Goal: Task Accomplishment & Management: Use online tool/utility

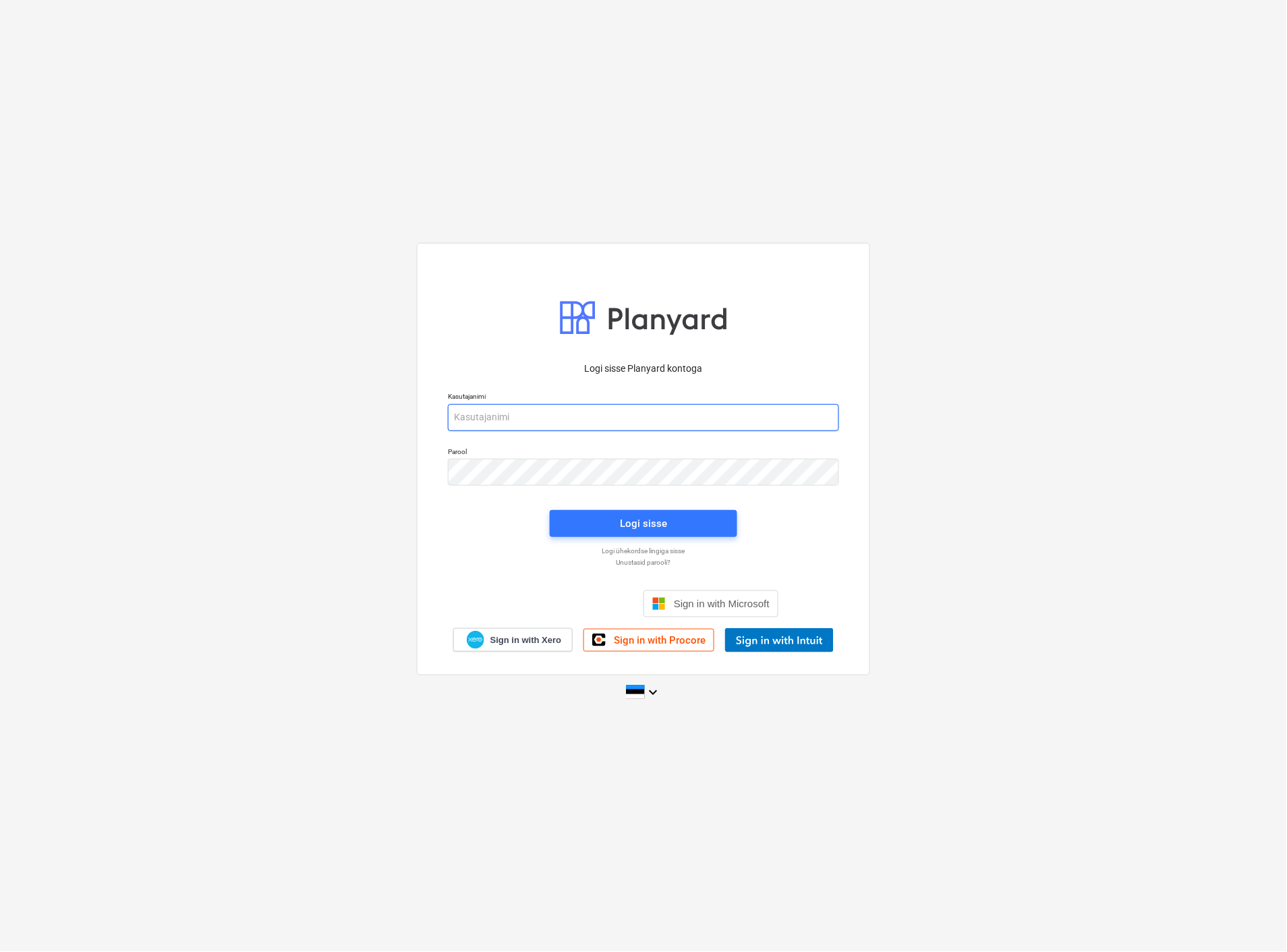
click at [585, 418] on input "email" at bounding box center [643, 417] width 391 height 27
type input "[EMAIL_ADDRESS][MEDICAL_DATA][DOMAIN_NAME]"
click at [639, 526] on div "Logi sisse" at bounding box center [643, 523] width 47 height 18
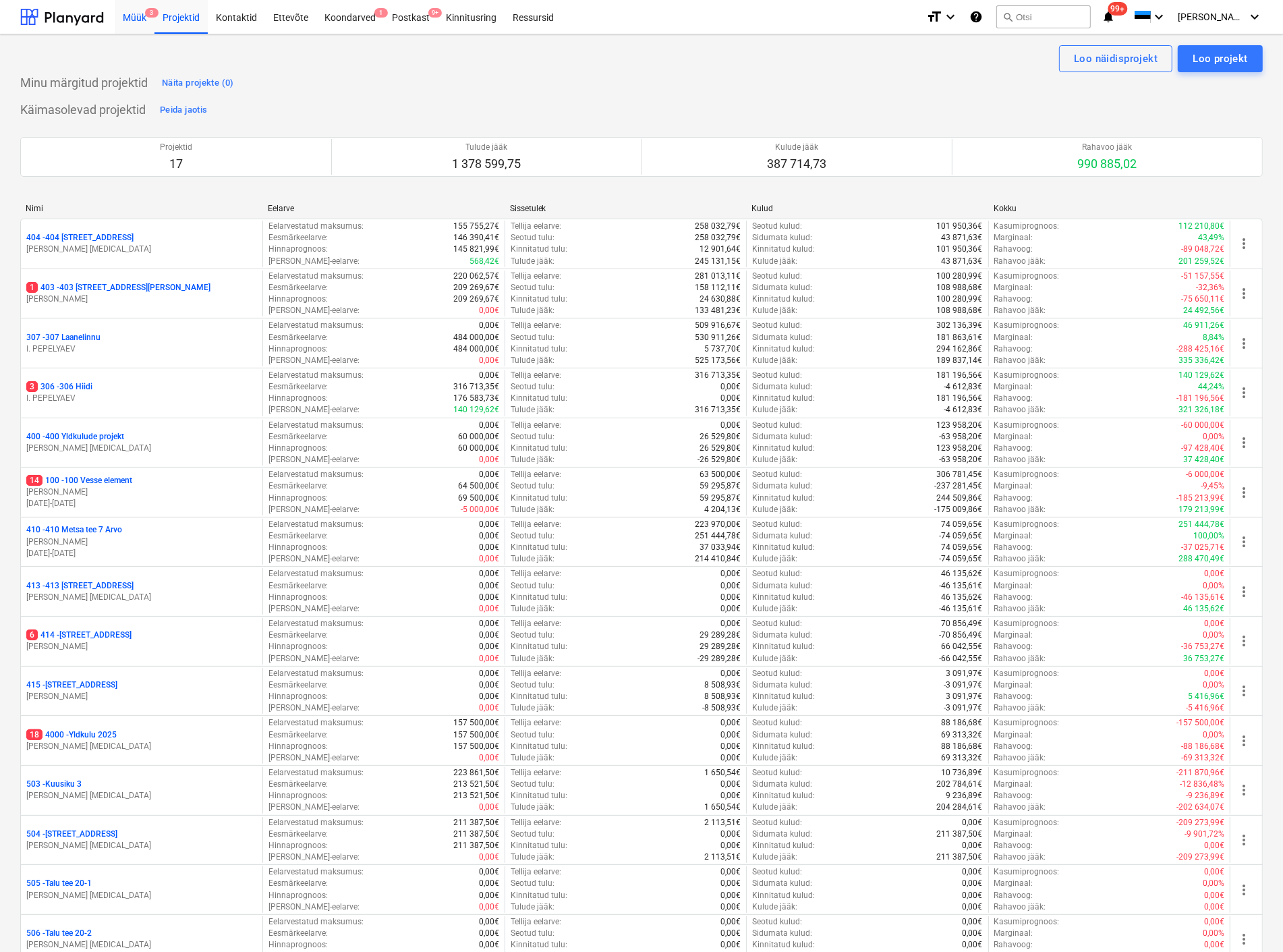
click at [137, 13] on div "Müük 3" at bounding box center [134, 16] width 40 height 34
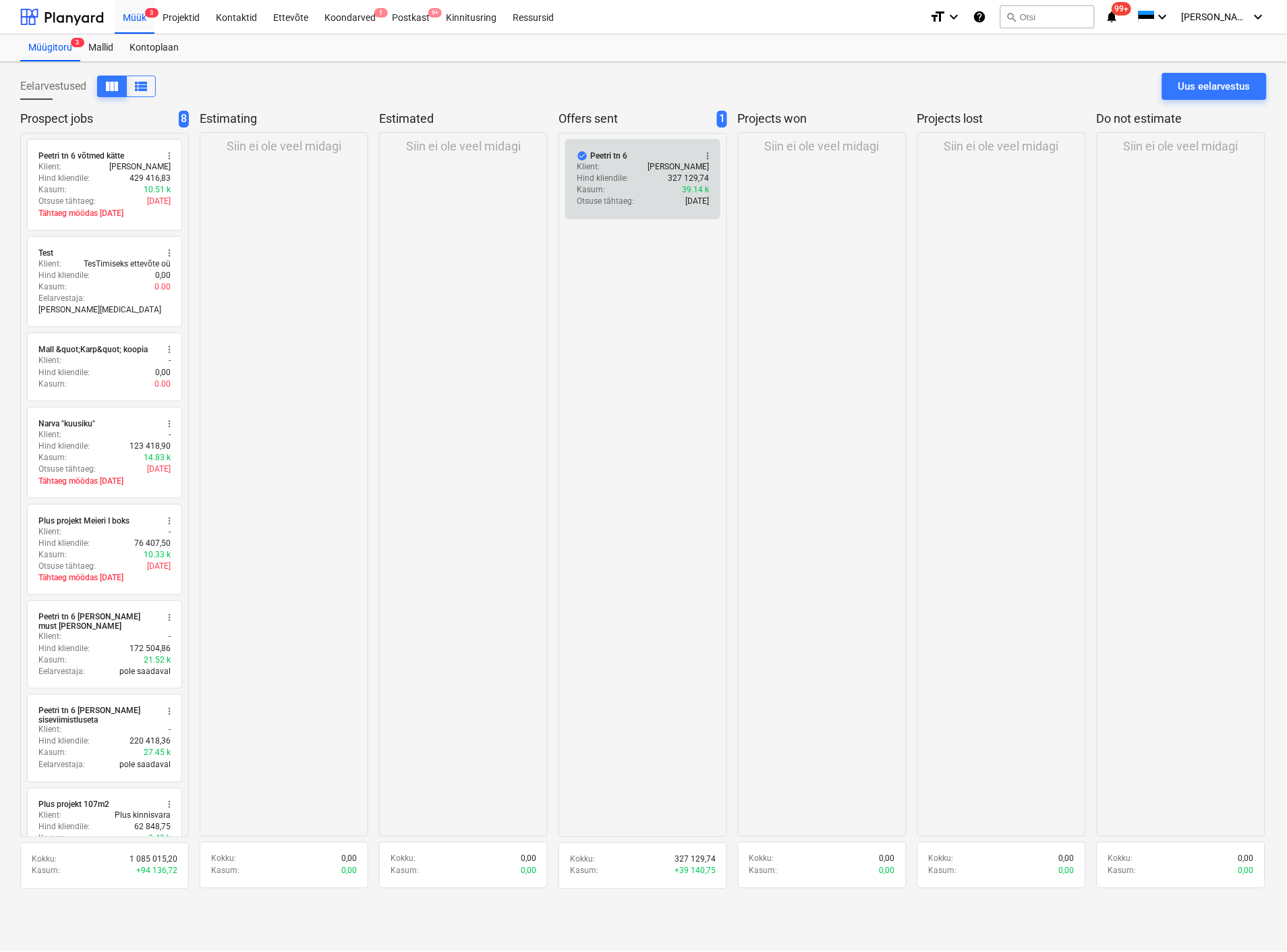
click at [611, 161] on div "Klient : [PERSON_NAME]" at bounding box center [642, 167] width 132 height 12
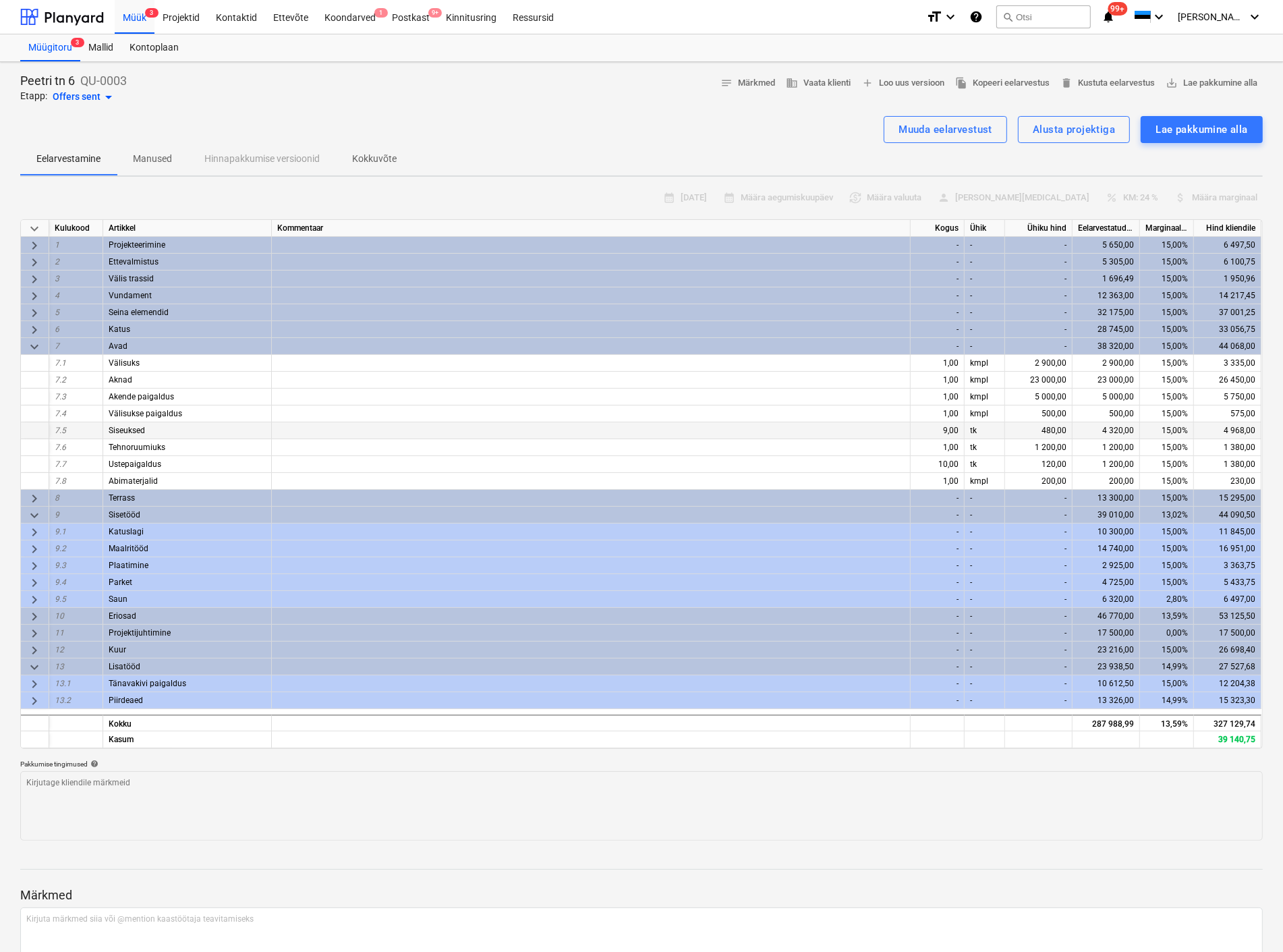
click at [949, 429] on div "9,00" at bounding box center [938, 430] width 54 height 17
click at [940, 133] on div "Muuda eelarvestust" at bounding box center [946, 129] width 93 height 18
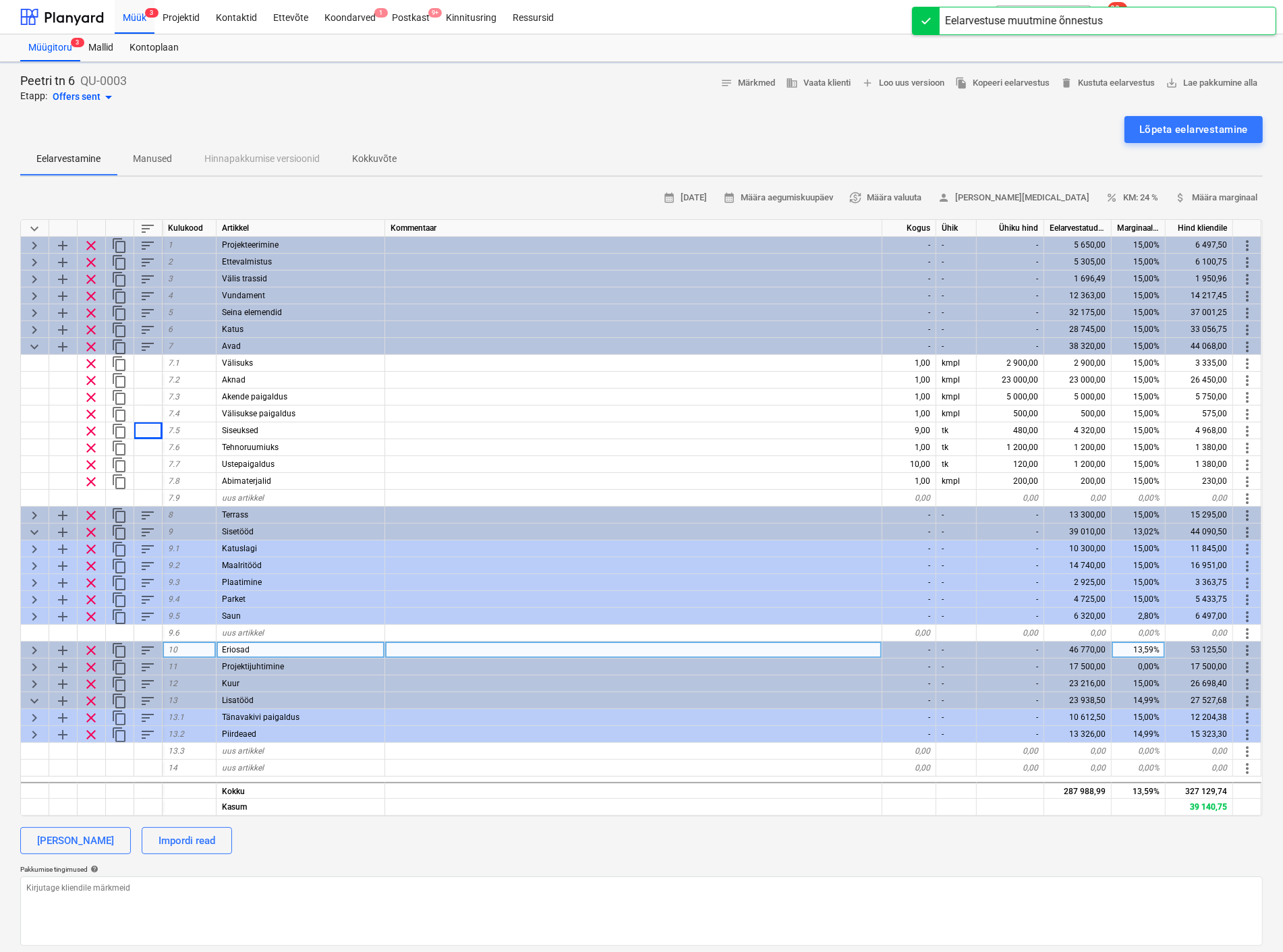
type textarea "x"
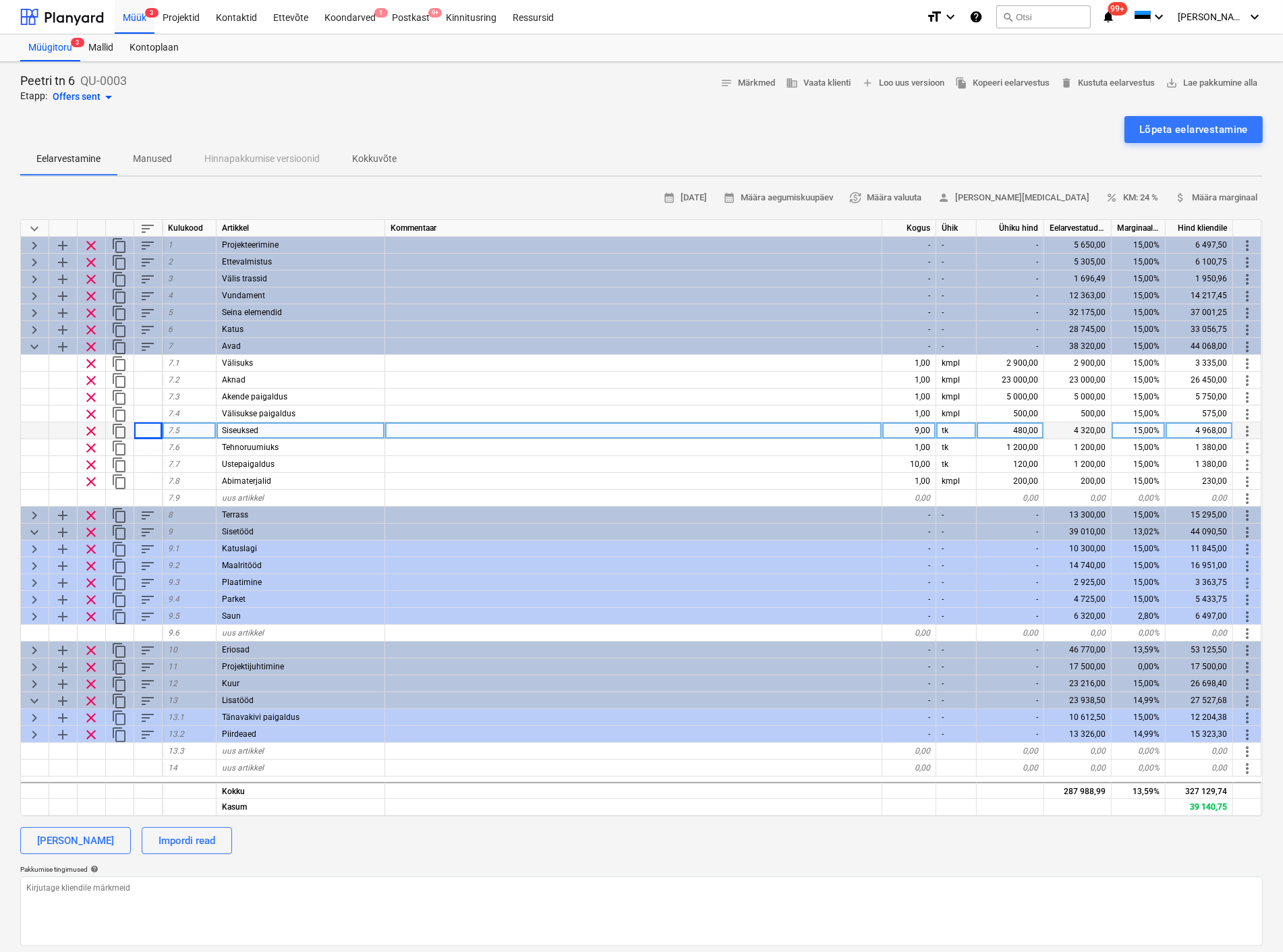
click at [919, 429] on div "9,00" at bounding box center [909, 430] width 54 height 17
type input "7"
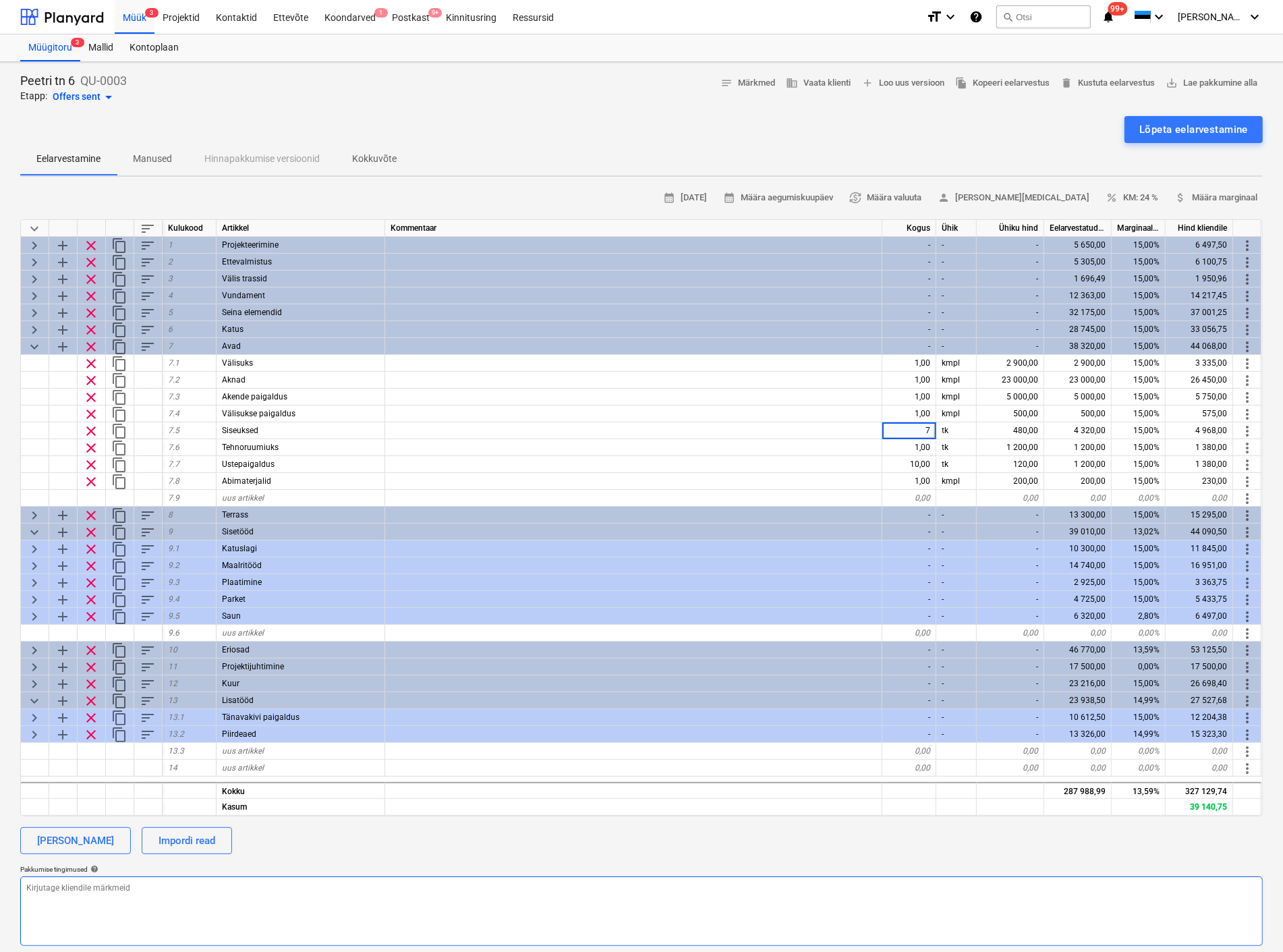
click at [967, 882] on textarea at bounding box center [642, 910] width 1243 height 69
type textarea "x"
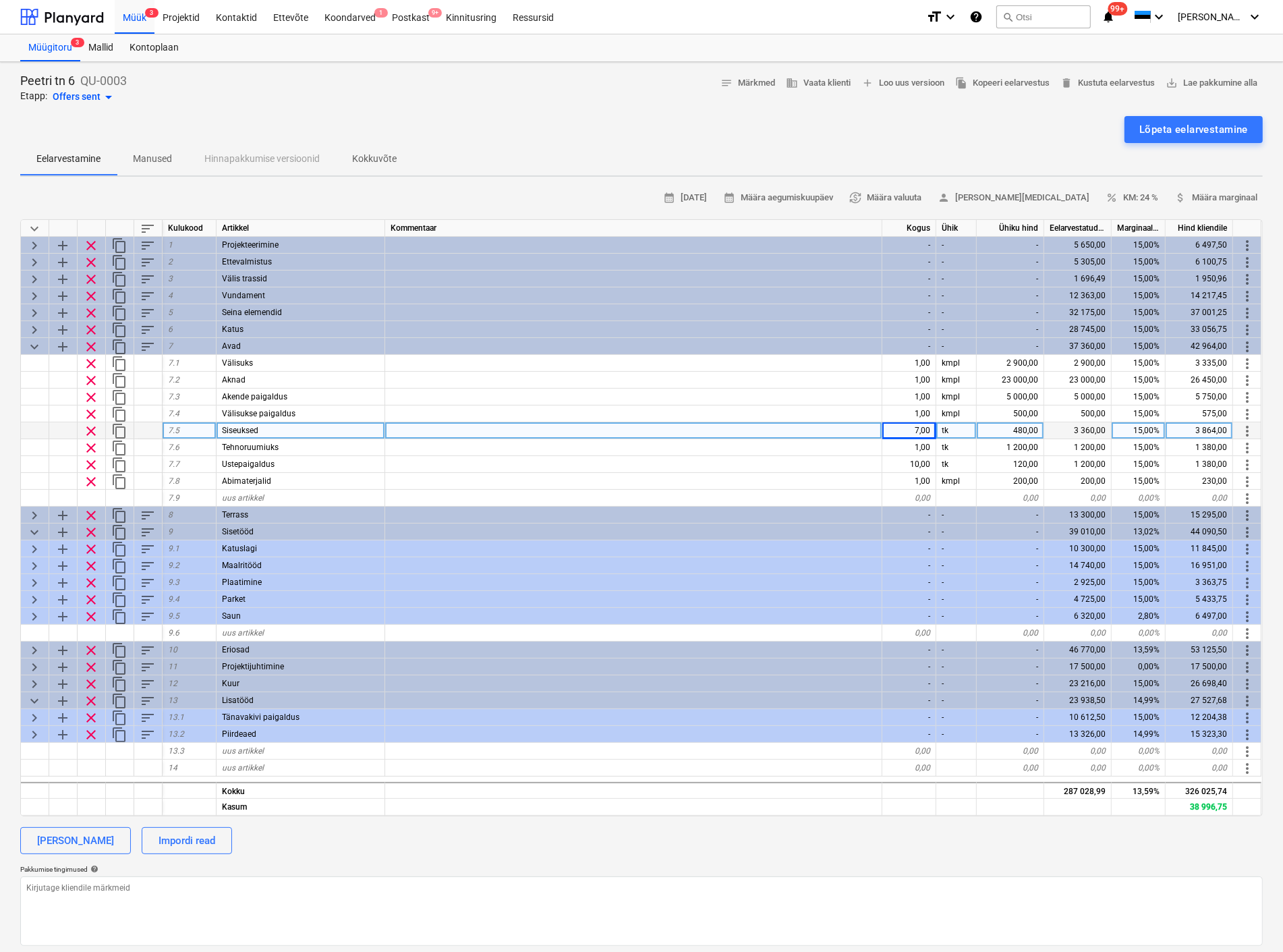
click at [1023, 428] on div "480,00" at bounding box center [1011, 430] width 67 height 17
click at [1023, 428] on input "480" at bounding box center [1010, 430] width 66 height 16
type input "680"
click at [906, 867] on div "Pakkumise tingimused help" at bounding box center [642, 869] width 1243 height 9
type textarea "x"
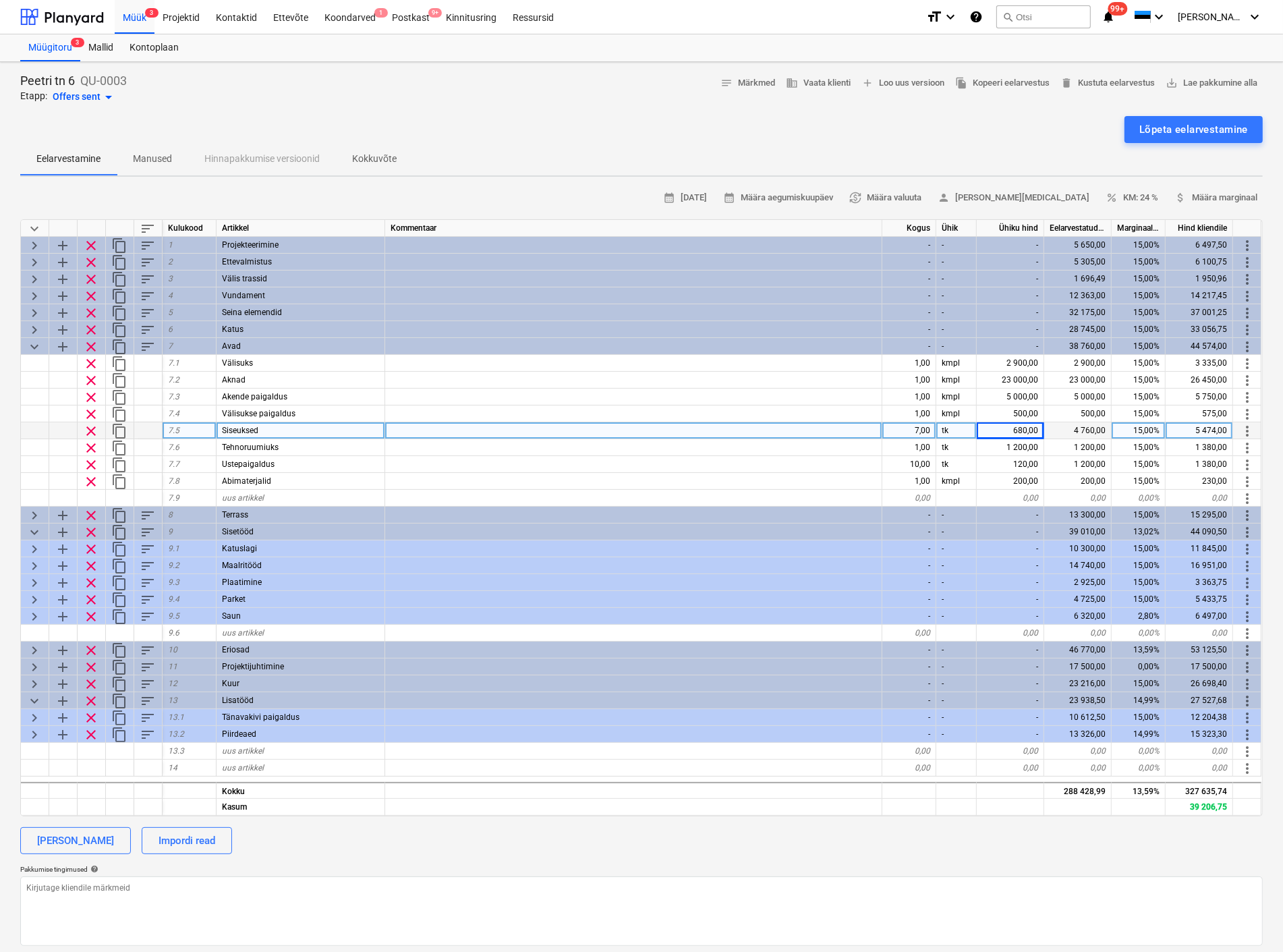
click at [474, 121] on div "Lõpeta eelarvestamine" at bounding box center [642, 129] width 1243 height 27
click at [572, 116] on div "Lõpeta eelarvestamine" at bounding box center [642, 129] width 1243 height 27
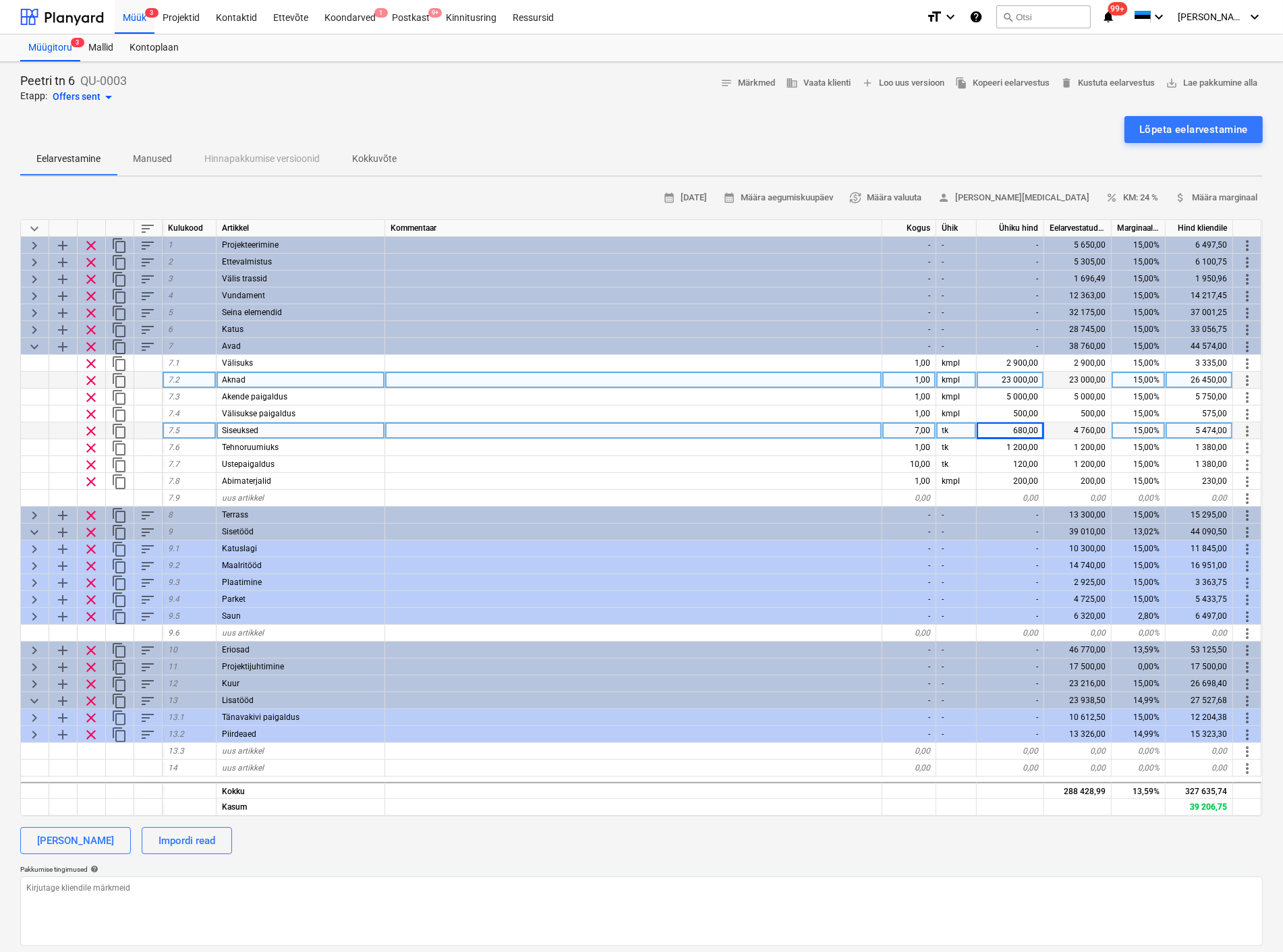
click at [1006, 377] on div "23 000,00" at bounding box center [1011, 380] width 67 height 17
click at [1006, 377] on input "23000" at bounding box center [1010, 380] width 66 height 16
type input "25000"
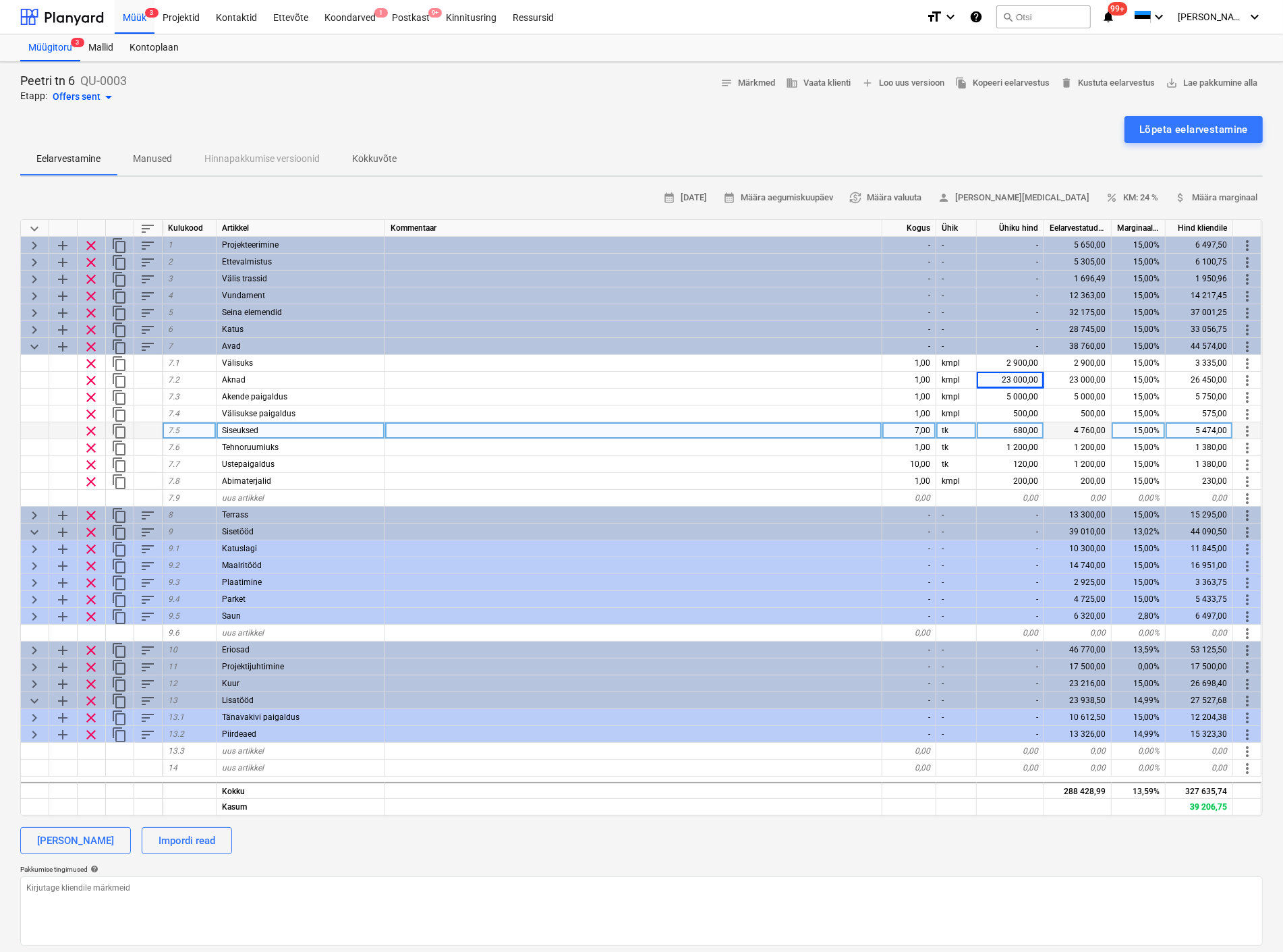
click at [693, 138] on div "Lõpeta eelarvestamine" at bounding box center [642, 129] width 1243 height 27
click at [1168, 127] on div "Lõpeta eelarvestamine" at bounding box center [1193, 129] width 109 height 18
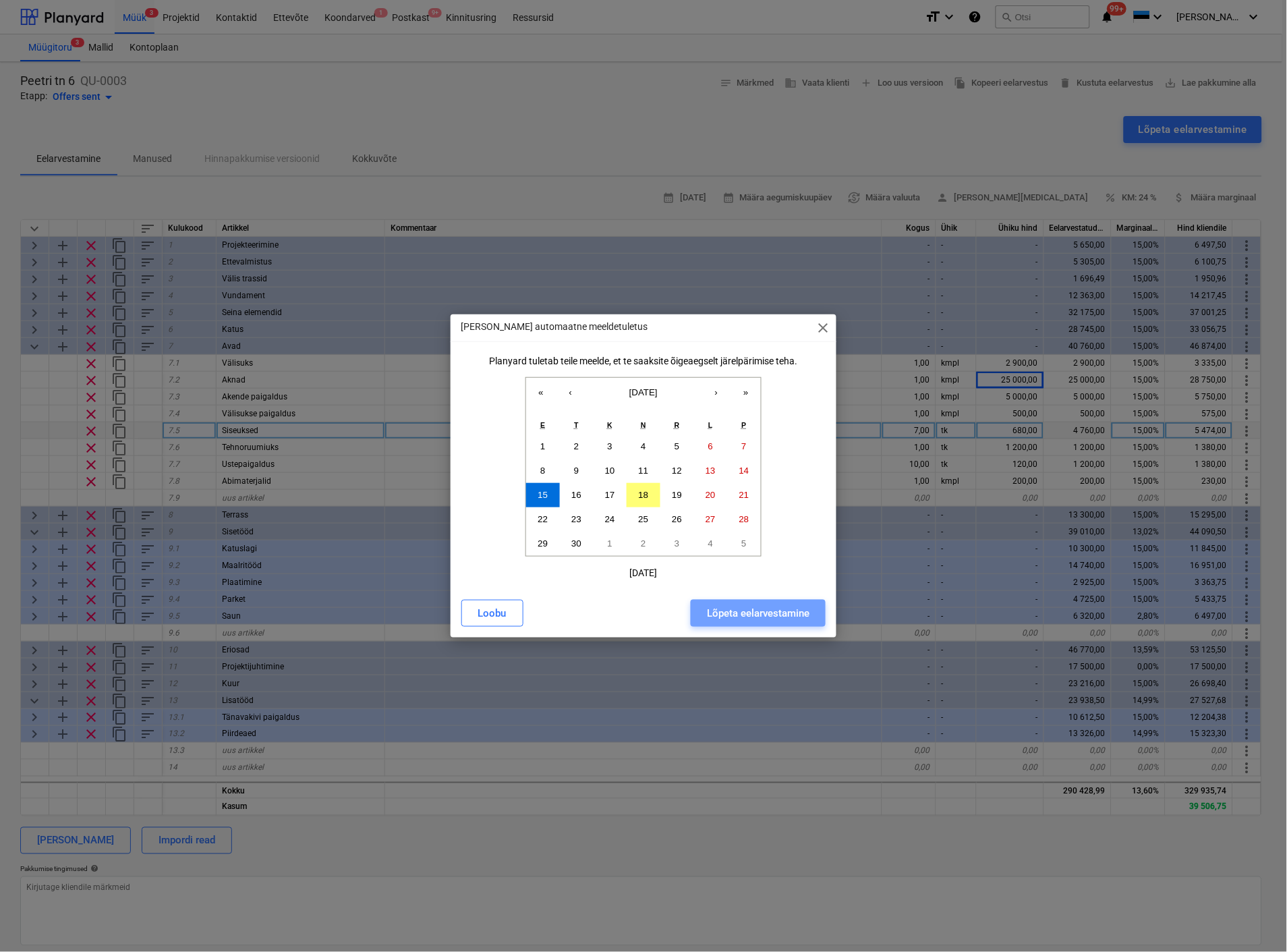
click at [751, 607] on div "Lõpeta eelarvestamine" at bounding box center [758, 613] width 102 height 18
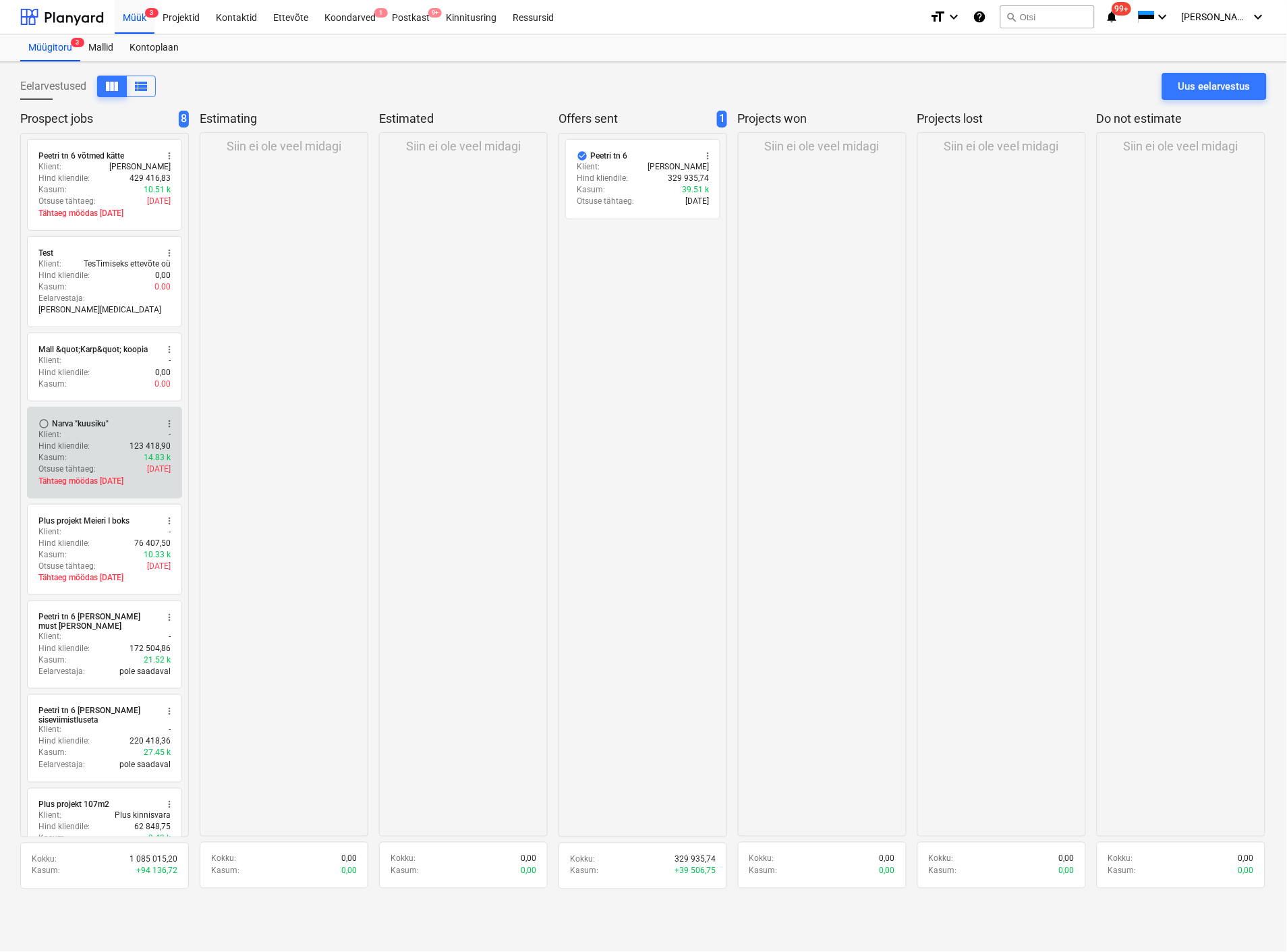
click at [94, 429] on div "Klient : -" at bounding box center [104, 435] width 132 height 12
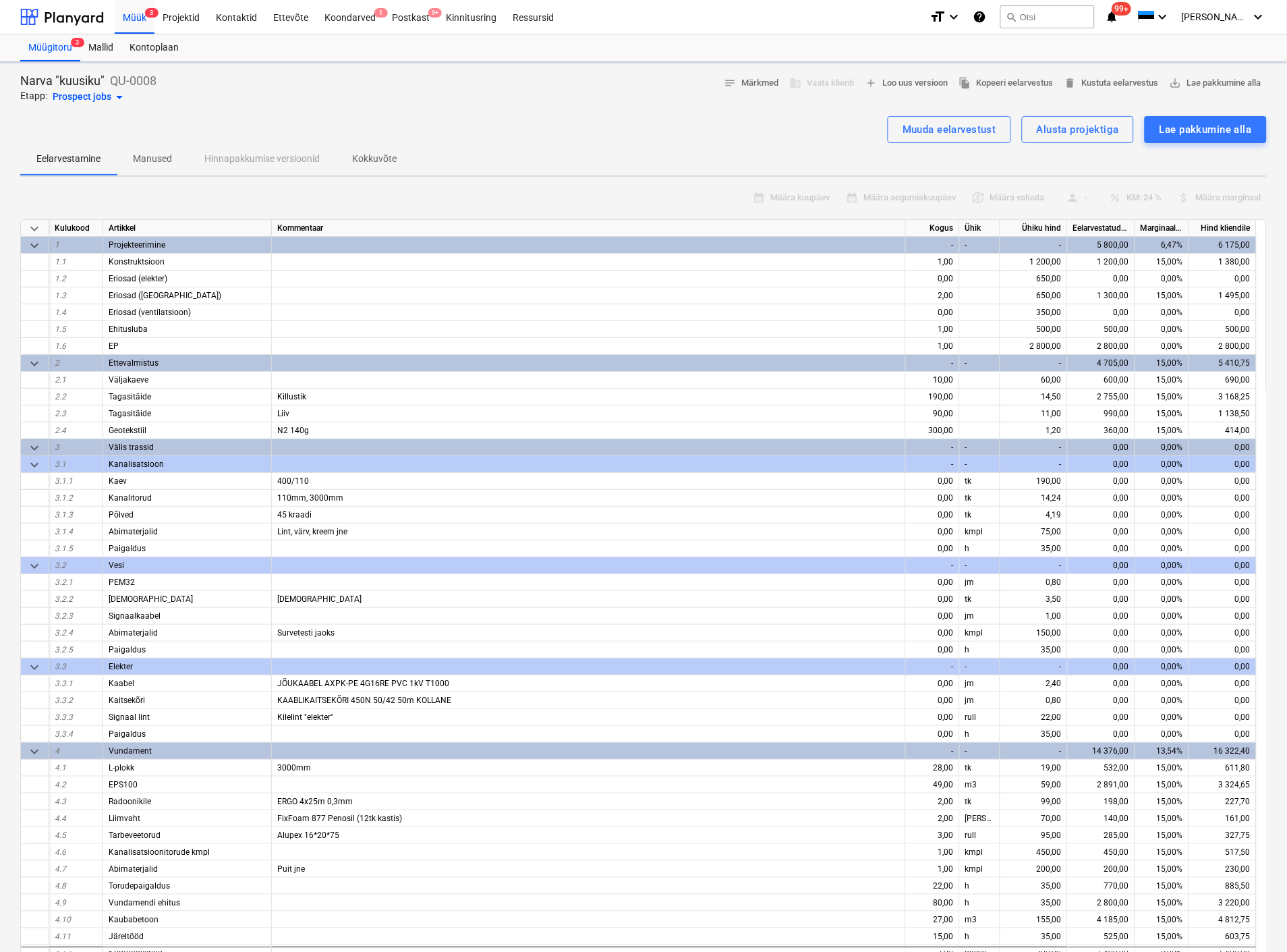
type textarea "x"
